Goal: Complete application form

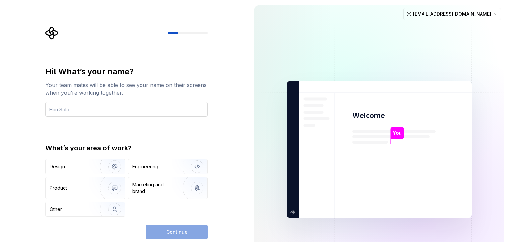
click at [105, 106] on input "text" at bounding box center [126, 109] width 162 height 15
type input "maho"
click at [155, 171] on div "Engineering" at bounding box center [167, 166] width 79 height 15
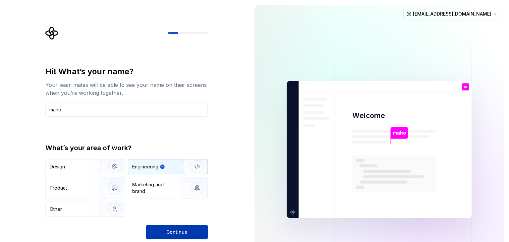
click at [171, 235] on button "Continue" at bounding box center [177, 232] width 62 height 15
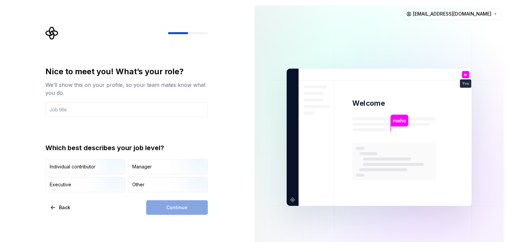
click at [133, 158] on div "Which best describes your job level? Individual contributor Manager Executive O…" at bounding box center [126, 167] width 162 height 49
click at [140, 162] on div "Manager" at bounding box center [167, 166] width 79 height 15
click at [164, 202] on div "Continue" at bounding box center [177, 207] width 62 height 15
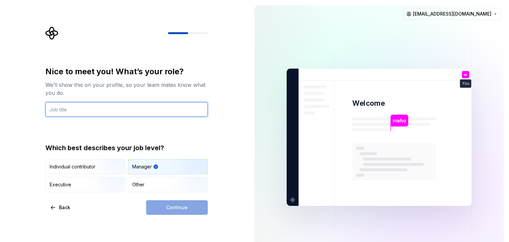
click at [87, 109] on input "text" at bounding box center [126, 109] width 162 height 15
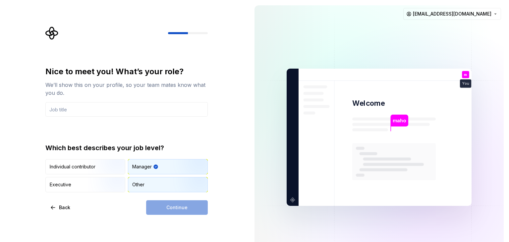
click at [168, 191] on div "Other" at bounding box center [167, 184] width 79 height 15
click at [110, 108] on input "text" at bounding box center [126, 109] width 162 height 15
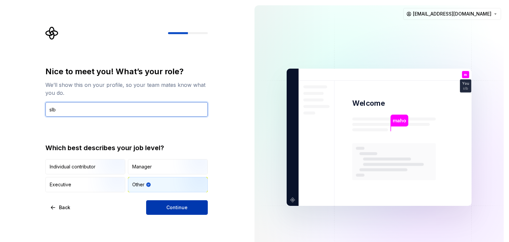
type input "slb"
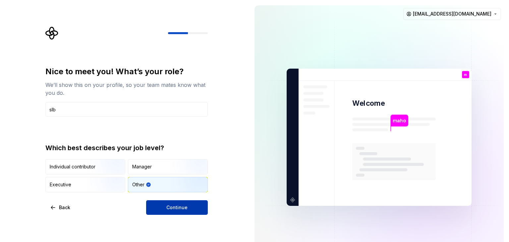
click at [196, 210] on button "Continue" at bounding box center [177, 207] width 62 height 15
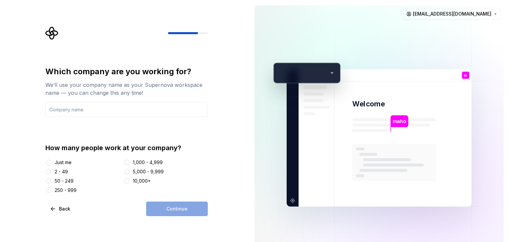
click at [64, 165] on div "Just me" at bounding box center [63, 162] width 17 height 7
click at [51, 165] on button "Just me" at bounding box center [48, 162] width 5 height 5
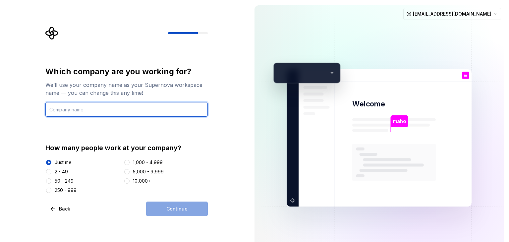
click at [94, 112] on input "text" at bounding box center [126, 109] width 162 height 15
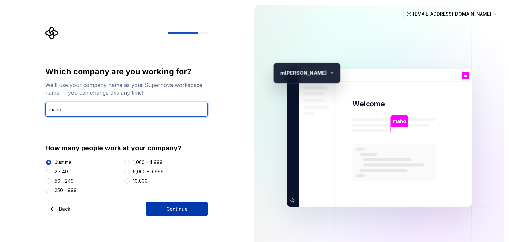
type input "maho"
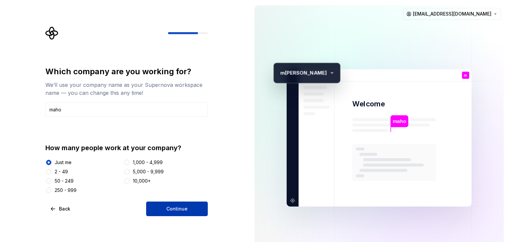
click at [164, 202] on button "Continue" at bounding box center [177, 209] width 62 height 15
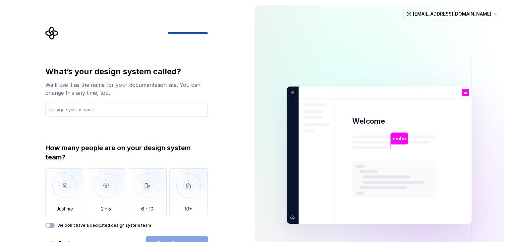
click at [412, 136] on img at bounding box center [379, 155] width 269 height 313
click at [402, 139] on p "maho" at bounding box center [399, 138] width 13 height 7
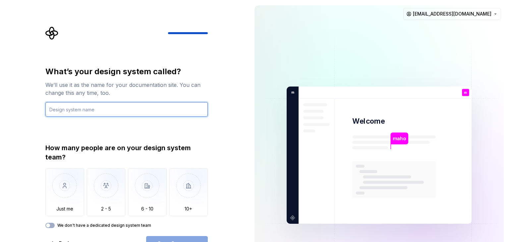
click at [119, 109] on input "text" at bounding box center [126, 109] width 162 height 15
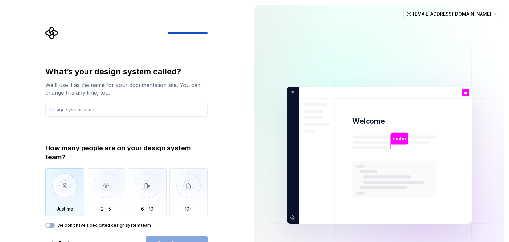
click at [66, 178] on img "button" at bounding box center [64, 190] width 39 height 44
click at [48, 224] on span "button" at bounding box center [48, 225] width 4 height 4
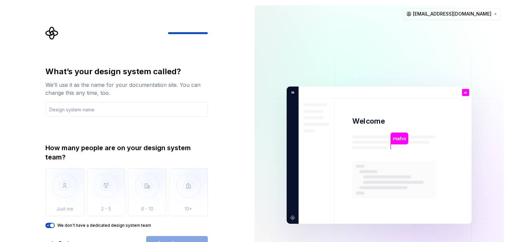
click at [44, 224] on div "What’s your design system called? We’ll use it as the name for your documentati…" at bounding box center [128, 139] width 174 height 224
click at [51, 224] on span "button" at bounding box center [52, 225] width 4 height 4
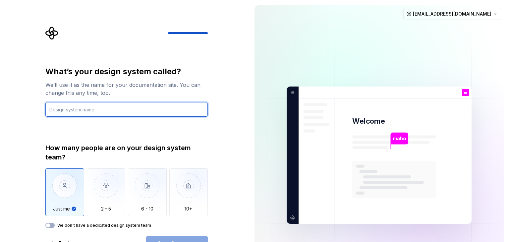
click at [100, 108] on input "text" at bounding box center [126, 109] width 162 height 15
type input "slba"
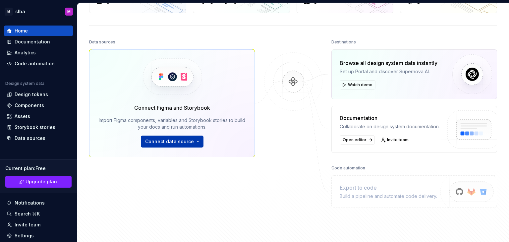
scroll to position [66, 0]
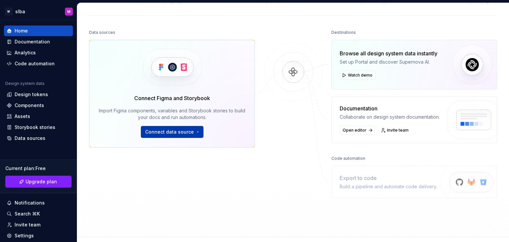
click at [190, 128] on button "Connect data source" at bounding box center [172, 132] width 63 height 12
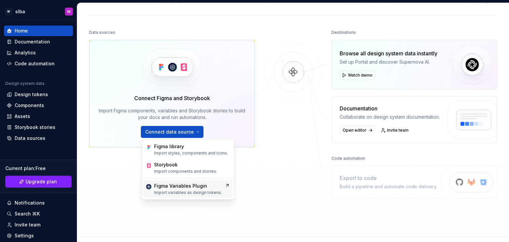
click at [203, 186] on div "Figma Variables Plugin" at bounding box center [180, 186] width 53 height 7
